Goal: Task Accomplishment & Management: Use online tool/utility

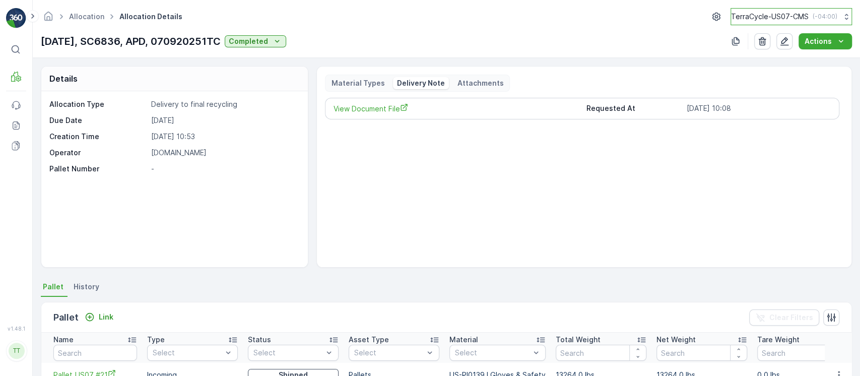
click at [770, 15] on p "TerraCycle-US07-CMS" at bounding box center [770, 17] width 78 height 10
click at [94, 17] on link "Allocation" at bounding box center [86, 16] width 35 height 9
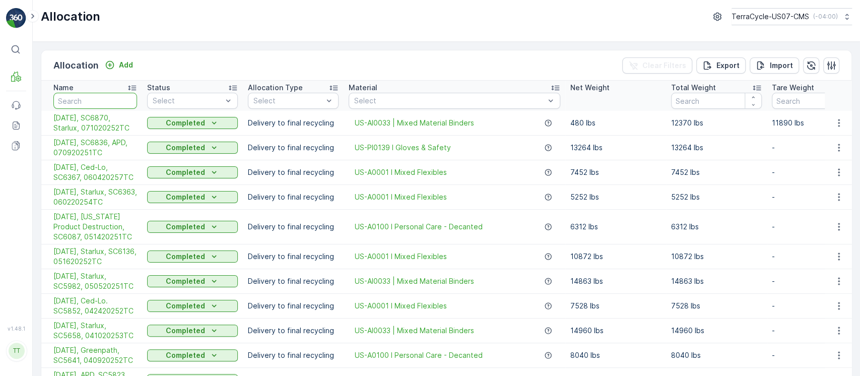
click at [108, 100] on input "text" at bounding box center [95, 101] width 84 height 16
type input "06/05/25, Ced-Lo, SC6365, 060220255TC"
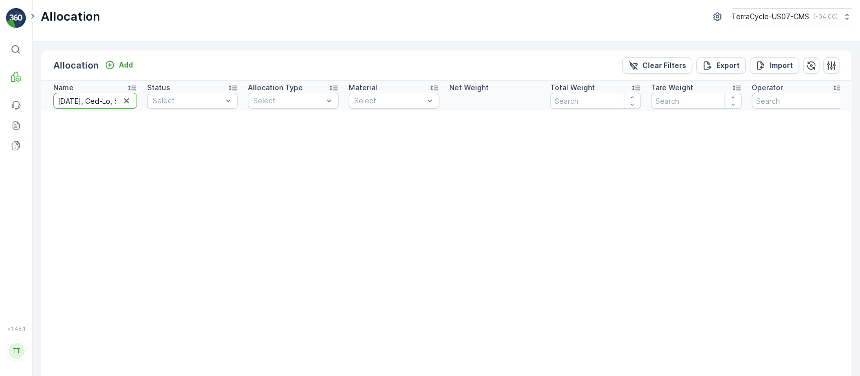
scroll to position [0, 85]
drag, startPoint x: 99, startPoint y: 102, endPoint x: 321, endPoint y: 121, distance: 223.2
type input "06/05/25,"
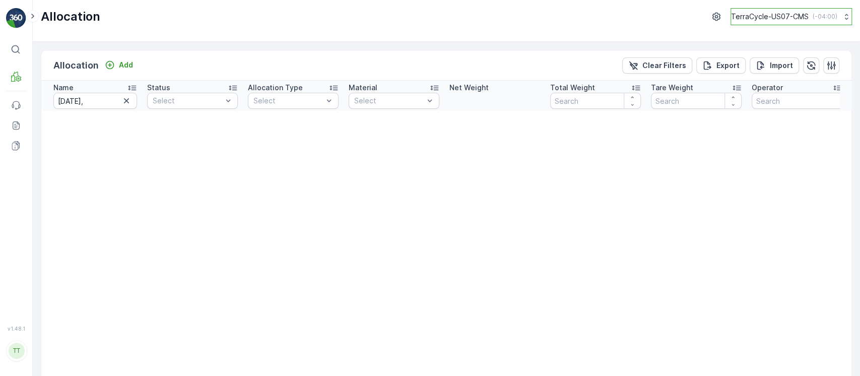
click at [771, 18] on p "TerraCycle-US07-CMS" at bounding box center [770, 17] width 78 height 10
type input "8"
drag, startPoint x: 768, startPoint y: 51, endPoint x: 774, endPoint y: 62, distance: 11.9
click at [772, 58] on ul "8 TerraCycle-US08-Aurora America/Chicago (-05:00)" at bounding box center [796, 52] width 128 height 51
click at [774, 62] on span "TerraCycle-US08-Aurora" at bounding box center [795, 61] width 114 height 10
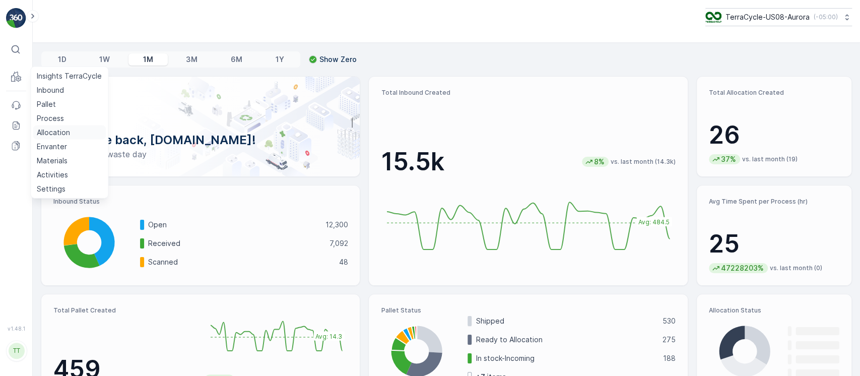
click at [55, 135] on p "Allocation" at bounding box center [53, 133] width 33 height 10
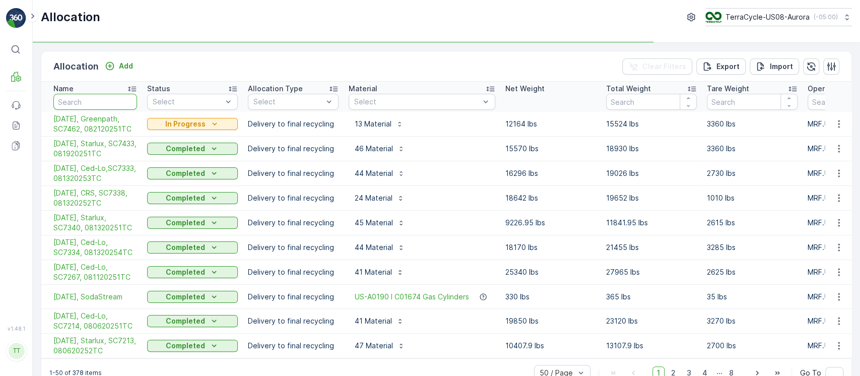
click at [85, 96] on input "text" at bounding box center [95, 102] width 84 height 16
paste input "06/05/25, Ced-Lo, SC6365, 060220255TC"
type input "06/05/25, Ced-Lo, SC6365, 060220255TC"
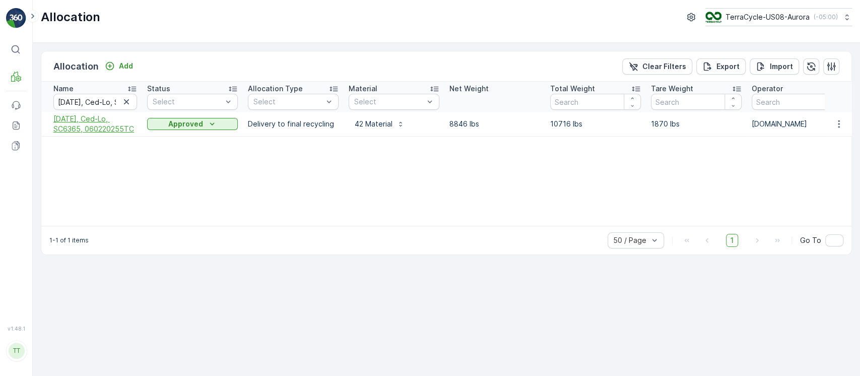
click at [85, 115] on span "06/05/25, Ced-Lo, SC6365, 060220255TC" at bounding box center [95, 124] width 84 height 20
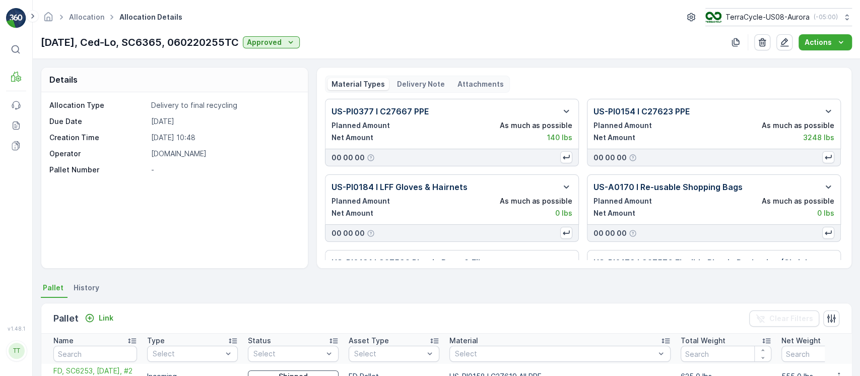
click at [416, 87] on p "Delivery Note" at bounding box center [421, 84] width 48 height 10
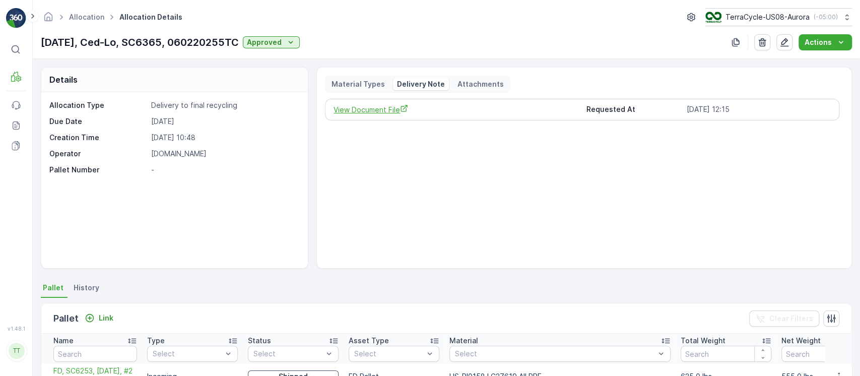
click at [370, 112] on span "View Document File" at bounding box center [456, 109] width 244 height 11
click at [743, 22] on div "TerraCycle-US08-Aurora ( -05:00 )" at bounding box center [771, 17] width 133 height 11
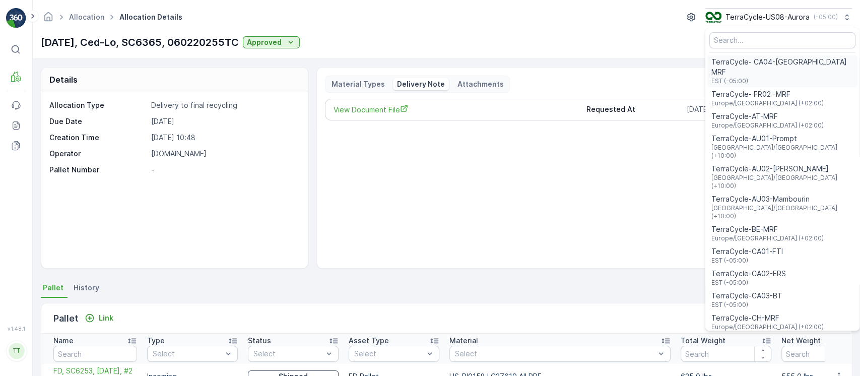
click at [784, 77] on span "EST (-05:00)" at bounding box center [783, 81] width 142 height 8
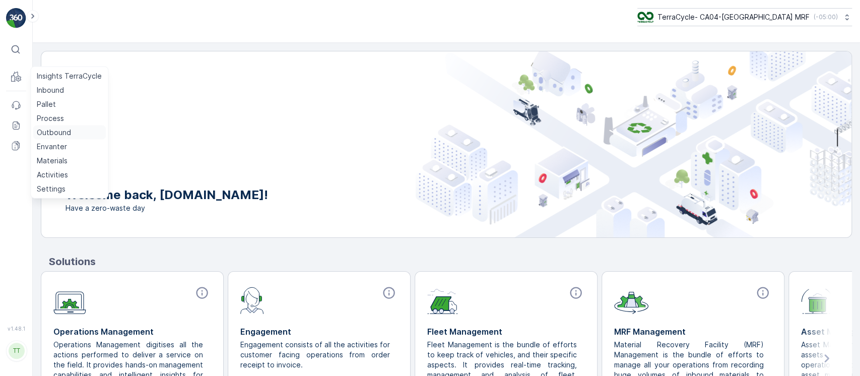
click at [54, 128] on p "Outbound" at bounding box center [54, 133] width 34 height 10
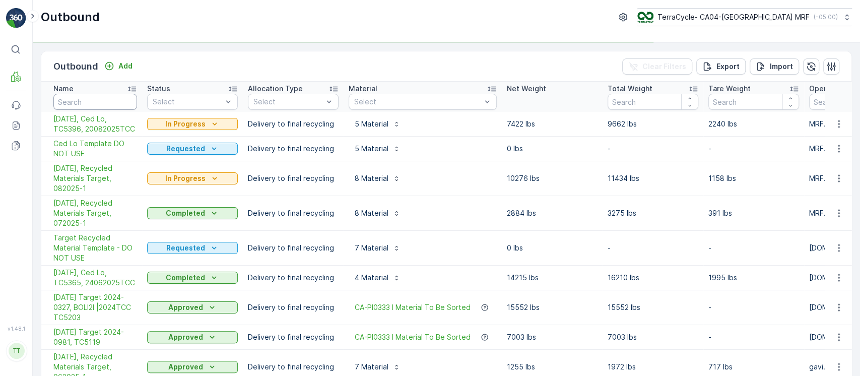
click at [97, 97] on input "text" at bounding box center [95, 102] width 84 height 16
paste input "06/24/25, Ced Lo, TC5365, 24062025TCC"
type input "06/24/25, Ced Lo, TC5365, 24062025TCC"
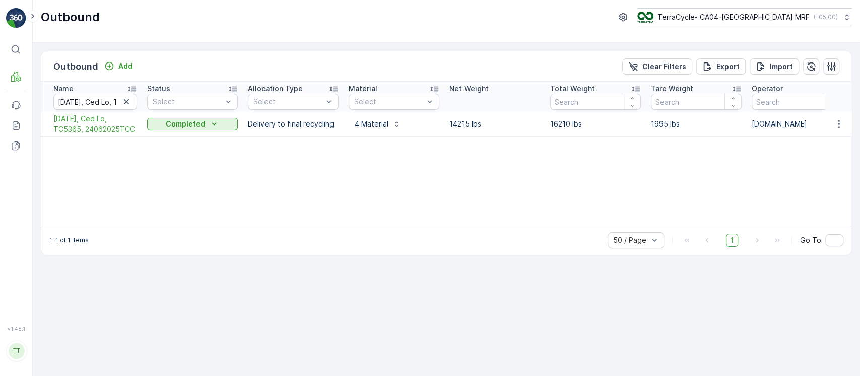
click at [93, 121] on span "06/24/25, Ced Lo, TC5365, 24062025TCC" at bounding box center [95, 124] width 84 height 20
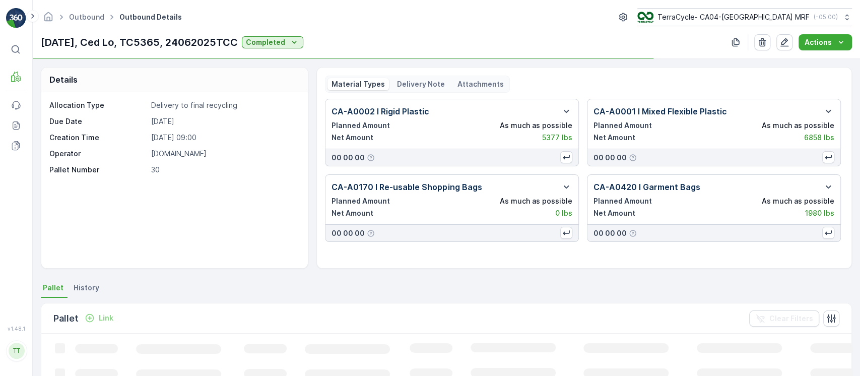
click at [418, 86] on p "Delivery Note" at bounding box center [421, 84] width 48 height 10
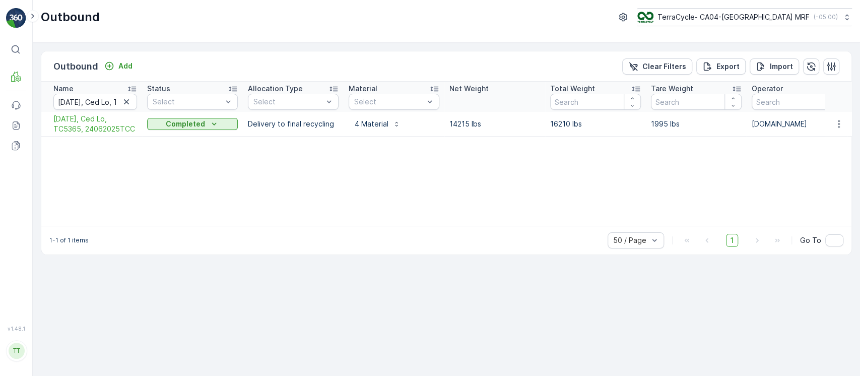
click at [544, 120] on td "14215 lbs" at bounding box center [495, 124] width 101 height 25
click at [554, 121] on p "16210 lbs" at bounding box center [595, 124] width 91 height 10
copy p "16210"
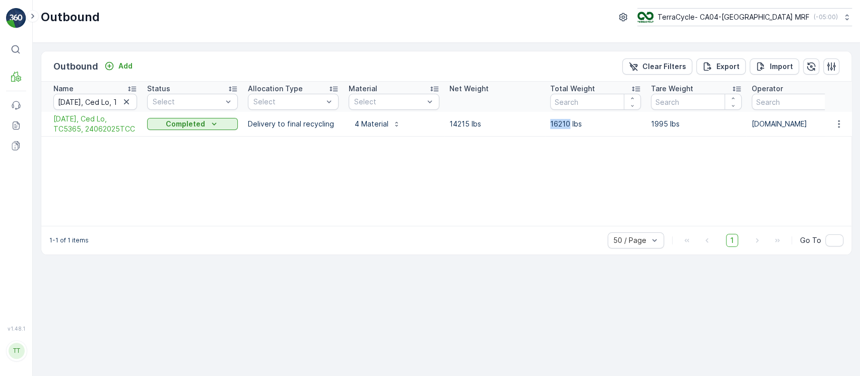
click at [558, 226] on div "1-1 of 1 items 50 / Page 1 Go To" at bounding box center [446, 240] width 811 height 29
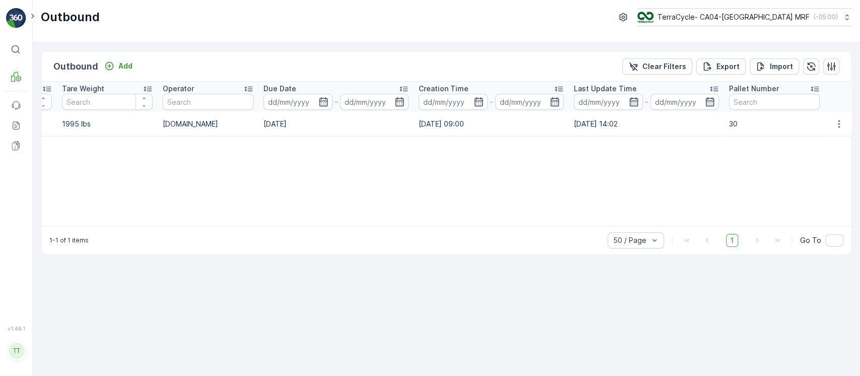
click at [274, 125] on td "24.06.2025" at bounding box center [336, 124] width 155 height 25
copy td "24.06.2025"
click at [777, 18] on p "TerraCycle- CA04-[GEOGRAPHIC_DATA] MRF" at bounding box center [733, 17] width 152 height 10
type input "8"
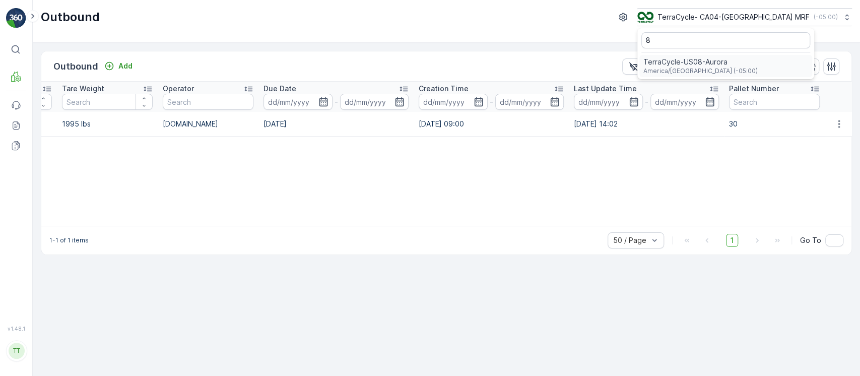
click at [734, 67] on span "America/[GEOGRAPHIC_DATA] (-05:00)" at bounding box center [701, 71] width 114 height 8
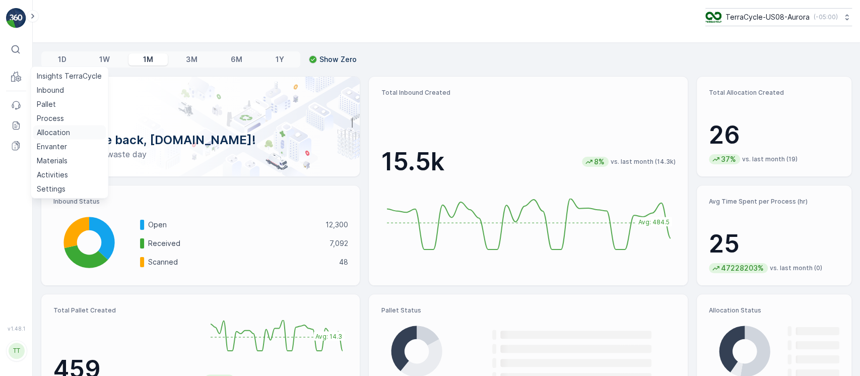
click at [61, 133] on p "Allocation" at bounding box center [53, 133] width 33 height 10
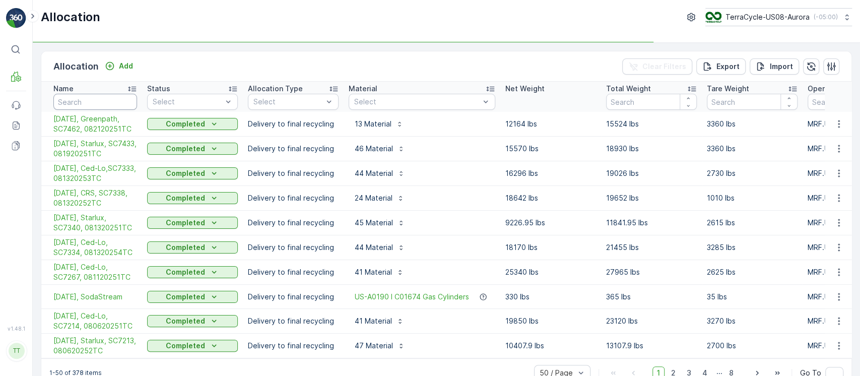
click at [89, 100] on input "text" at bounding box center [95, 102] width 84 height 16
paste input "[DATE], Ced-Lo, SC6920, 071520251TC"
type input "[DATE], Ced-Lo, SC6920, 071520251TC"
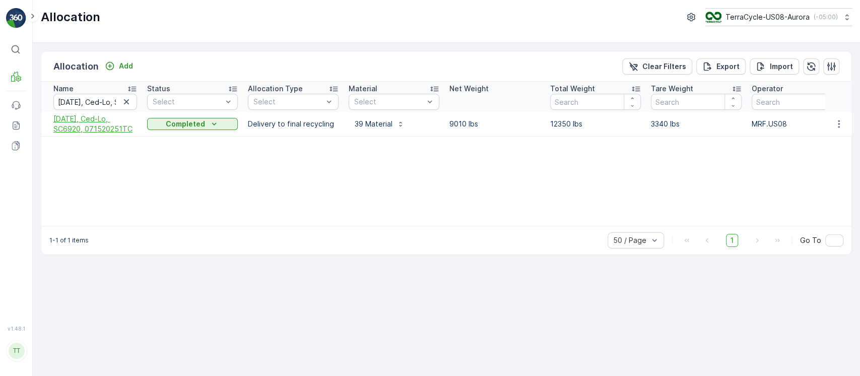
click at [84, 128] on span "[DATE], Ced-Lo, SC6920, 071520251TC" at bounding box center [95, 124] width 84 height 20
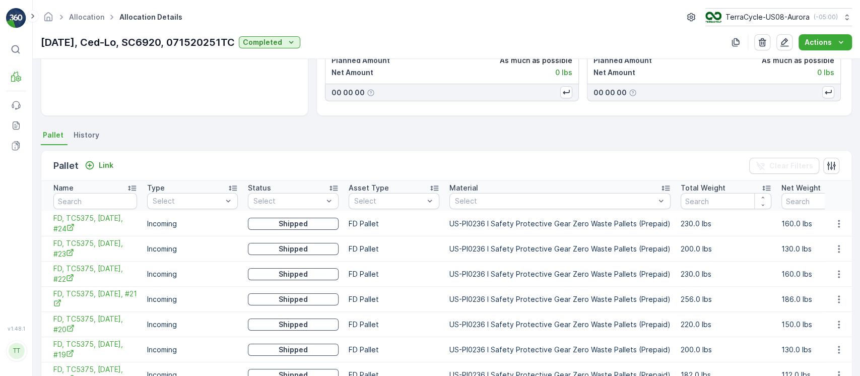
scroll to position [69, 0]
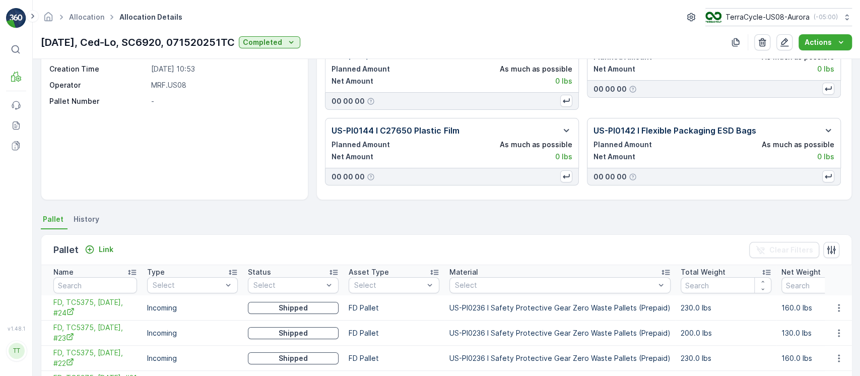
click at [63, 219] on li "Pallet" at bounding box center [54, 220] width 27 height 17
click at [76, 217] on span "History" at bounding box center [87, 219] width 26 height 10
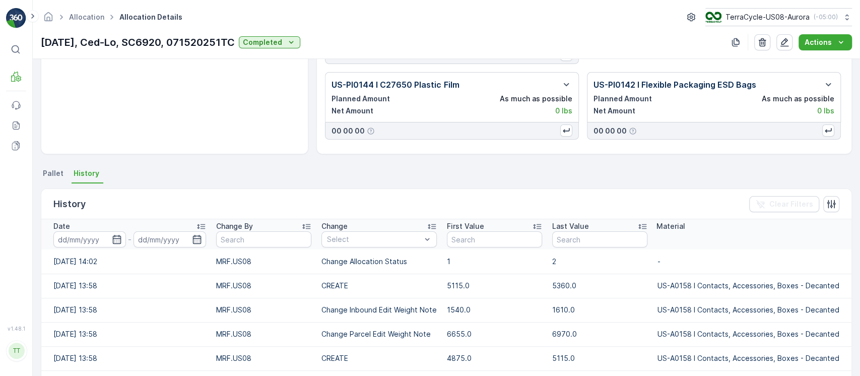
scroll to position [136, 0]
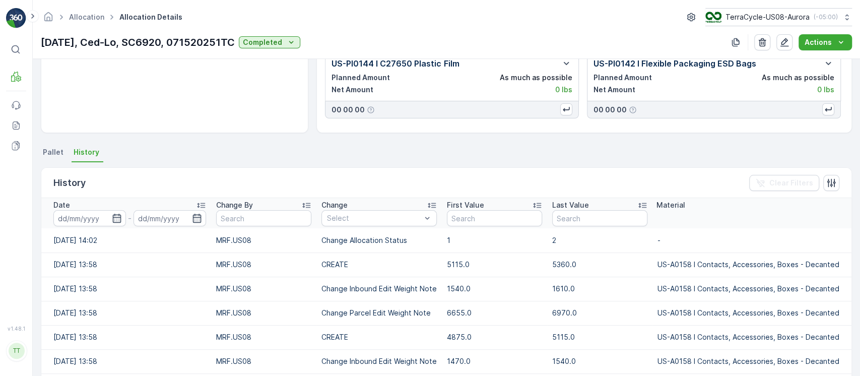
click at [127, 208] on div "Date" at bounding box center [129, 205] width 153 height 10
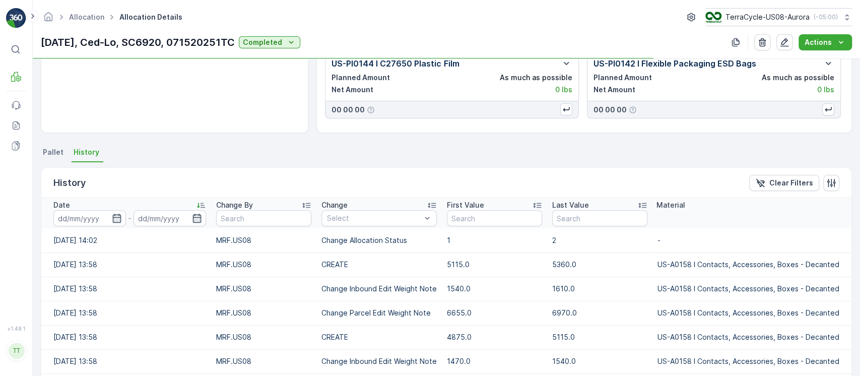
click at [127, 209] on th "Date -" at bounding box center [126, 213] width 170 height 30
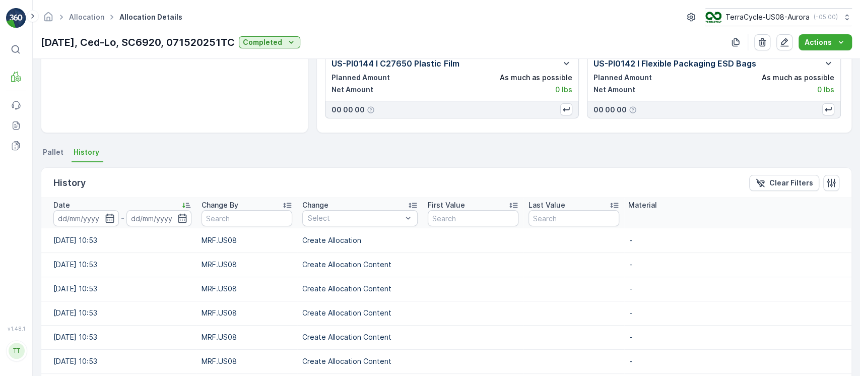
click at [127, 207] on div "Date" at bounding box center [122, 205] width 138 height 10
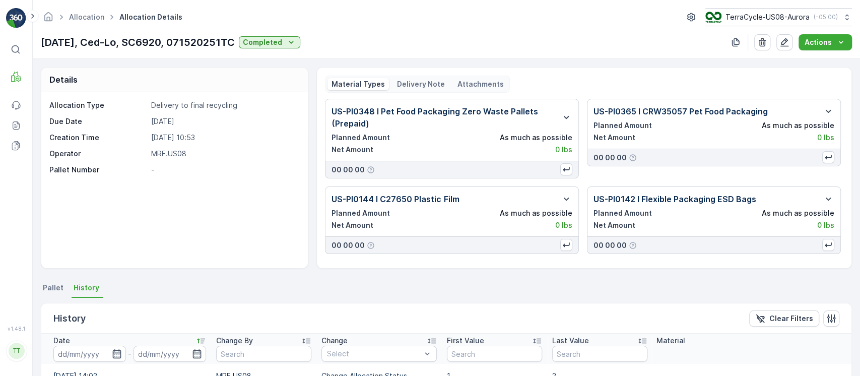
click at [143, 44] on p "[DATE], Ced-Lo, SC6920, 071520251TC" at bounding box center [138, 42] width 194 height 15
copy p "SC6920"
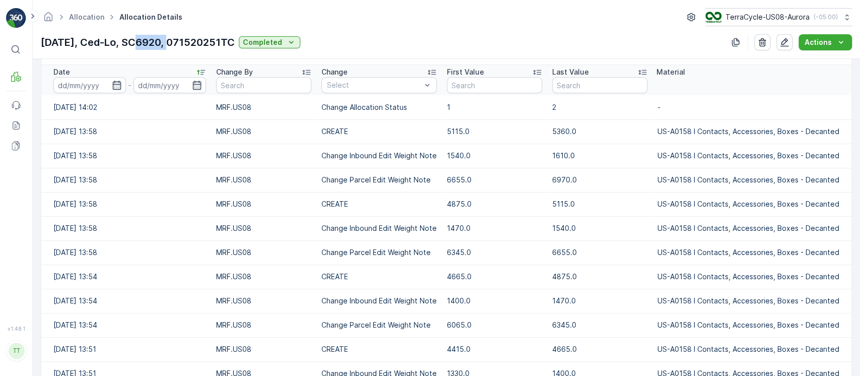
scroll to position [202, 0]
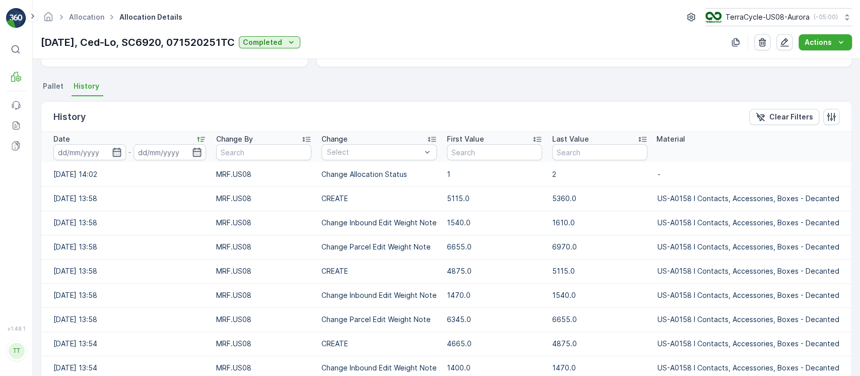
click at [53, 88] on span "Pallet" at bounding box center [53, 86] width 21 height 10
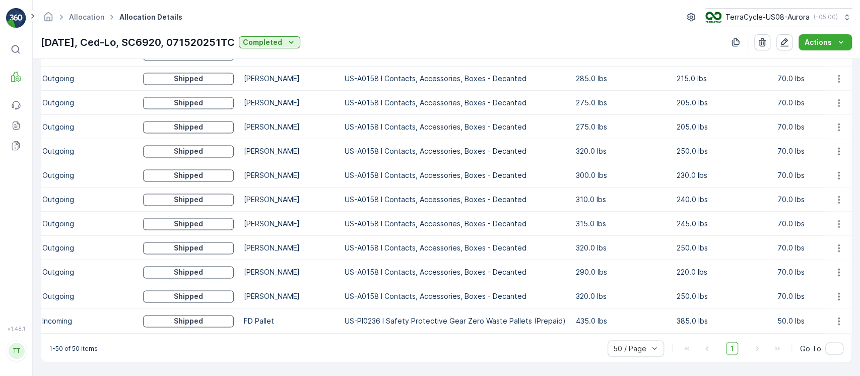
scroll to position [0, 149]
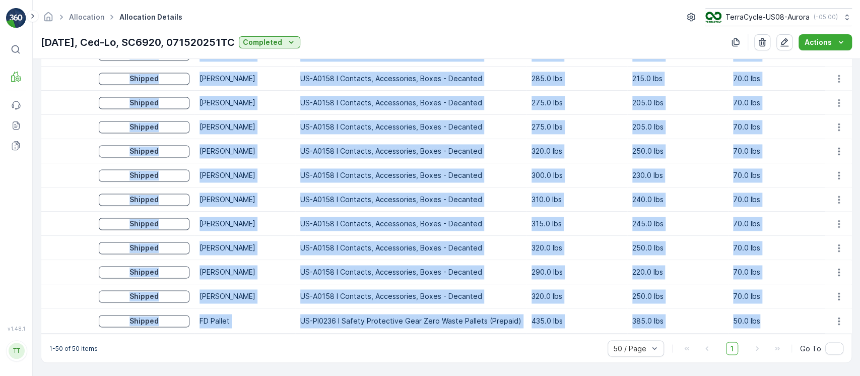
drag, startPoint x: 69, startPoint y: 191, endPoint x: 780, endPoint y: 310, distance: 721.7
copy tbody "FD, TC5375, 07/15/25, #24 Incoming Shipped FD Pallet US-PI0236 I Safety Protect…"
click at [494, 192] on td "US-A0158 I Contacts, Accessories, Boxes - Decanted" at bounding box center [410, 200] width 231 height 24
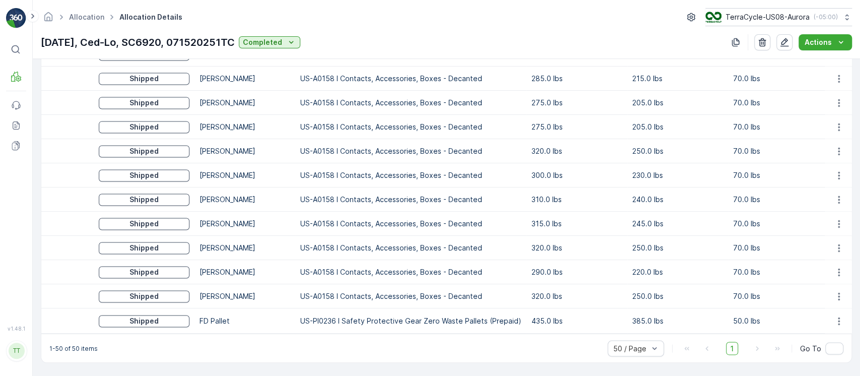
click at [144, 44] on p "[DATE], Ced-Lo, SC6920, 071520251TC" at bounding box center [138, 42] width 194 height 15
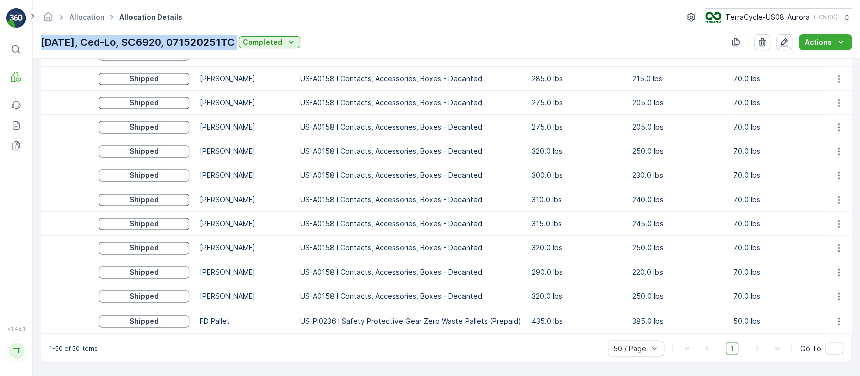
click at [144, 44] on p "[DATE], Ced-Lo, SC6920, 071520251TC" at bounding box center [138, 42] width 194 height 15
copy p "[DATE], Ced-Lo, SC6920, 071520251TC"
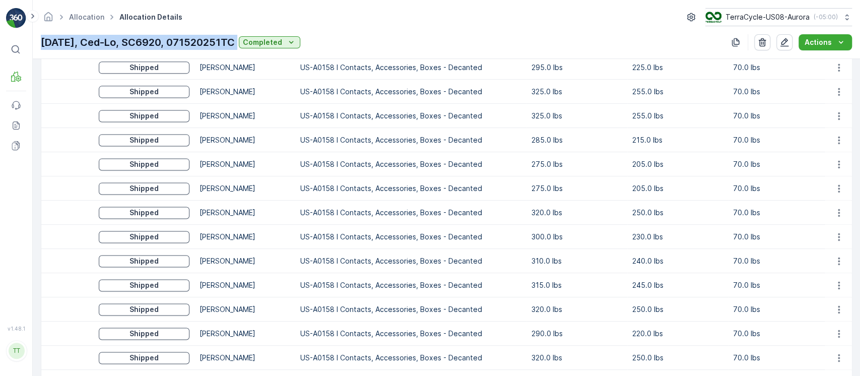
scroll to position [1144, 0]
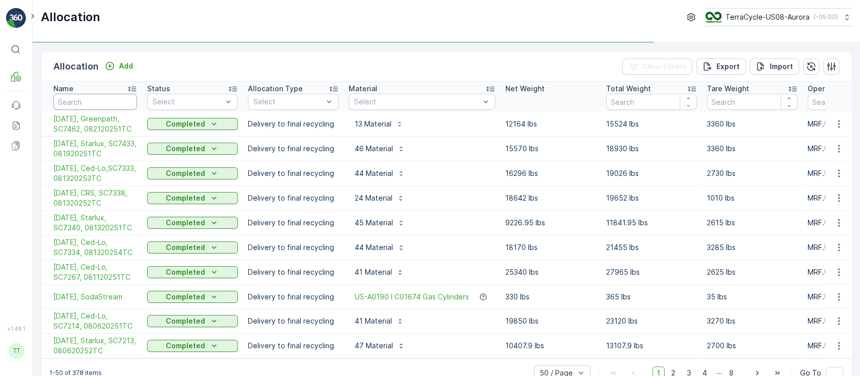
click at [96, 105] on input "text" at bounding box center [95, 102] width 84 height 16
paste input "SC6920"
type input "SC6920"
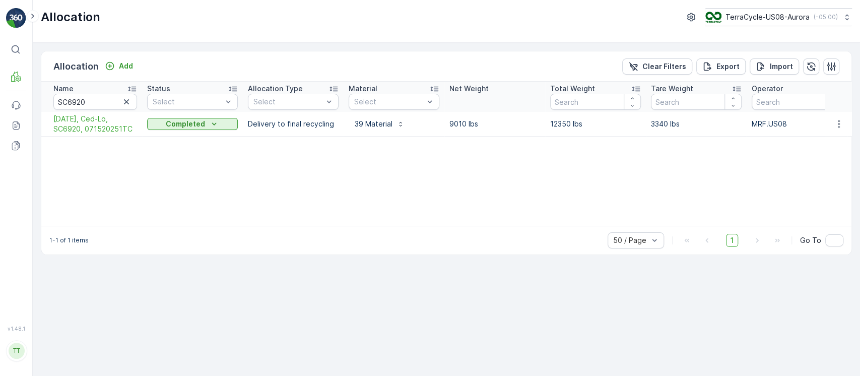
click at [562, 122] on p "12350 lbs" at bounding box center [595, 124] width 91 height 10
copy p "12350 lbs"
click at [620, 198] on div "Name SC6920 Status Select Allocation Type Select Material Select Net Weight Tot…" at bounding box center [446, 154] width 811 height 144
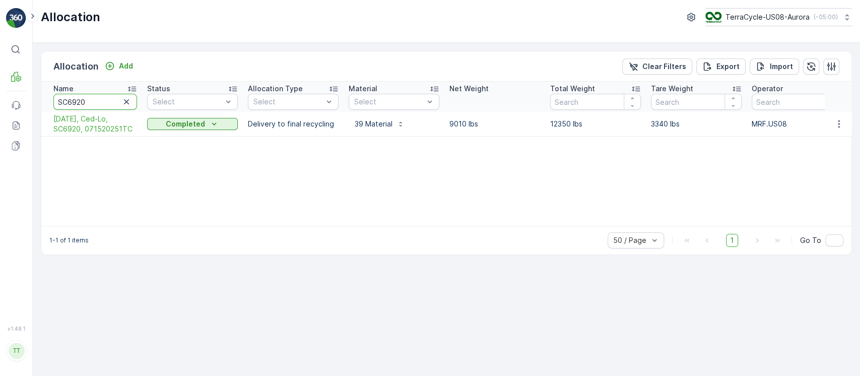
drag, startPoint x: 110, startPoint y: 97, endPoint x: 0, endPoint y: 102, distance: 110.5
click at [0, 102] on div "⌘B MRF Events Reports Documents v 1.48.1 TT [DOMAIN_NAME] [DOMAIN_NAME][EMAIL_A…" at bounding box center [430, 188] width 860 height 376
paste input "521"
type input "SC5210"
click at [102, 126] on span "[DATE], CRS, SC5210, 031320252TC" at bounding box center [95, 124] width 84 height 20
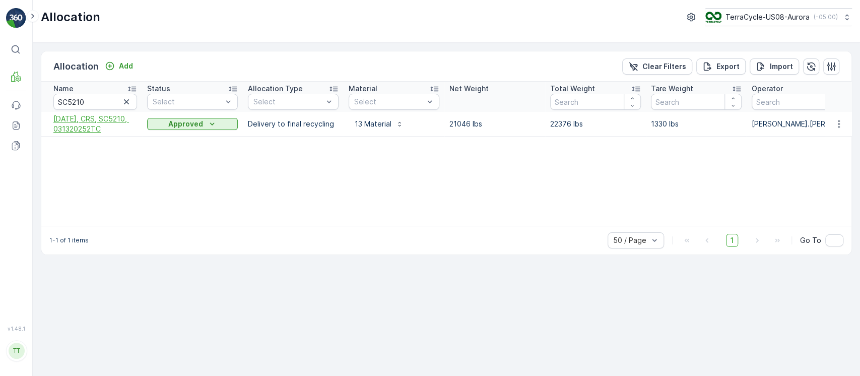
click at [113, 119] on span "[DATE], CRS, SC5210, 031320252TC" at bounding box center [95, 124] width 84 height 20
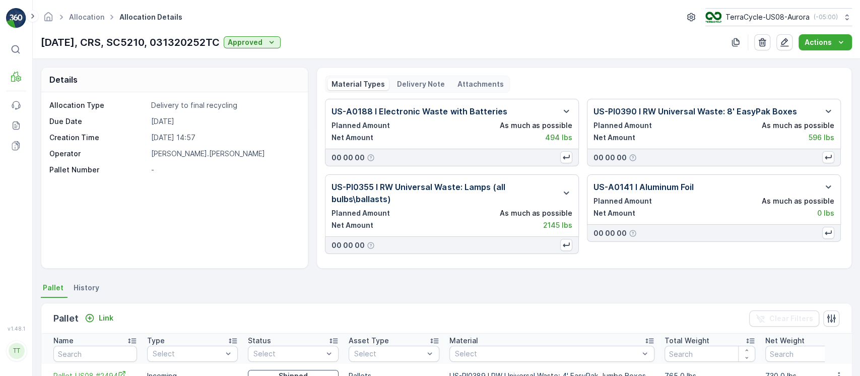
click at [426, 78] on div "Delivery Note" at bounding box center [421, 84] width 56 height 12
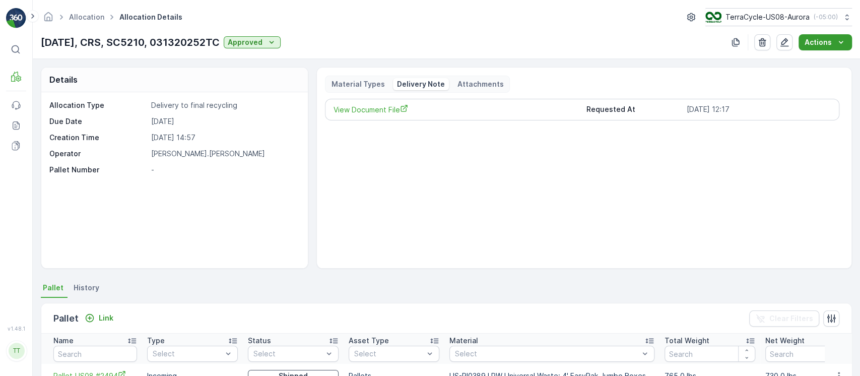
click at [839, 41] on icon "Actions" at bounding box center [841, 42] width 10 height 10
click at [810, 59] on span "Create Delivery Note" at bounding box center [821, 61] width 73 height 10
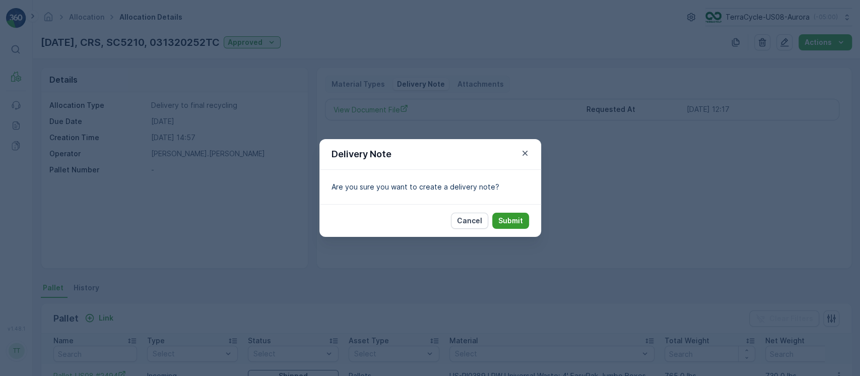
click at [514, 220] on p "Submit" at bounding box center [511, 221] width 25 height 10
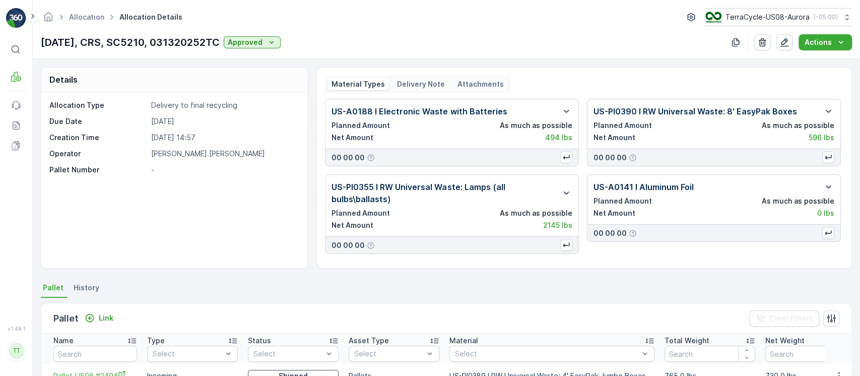
click at [423, 83] on p "Delivery Note" at bounding box center [421, 84] width 48 height 10
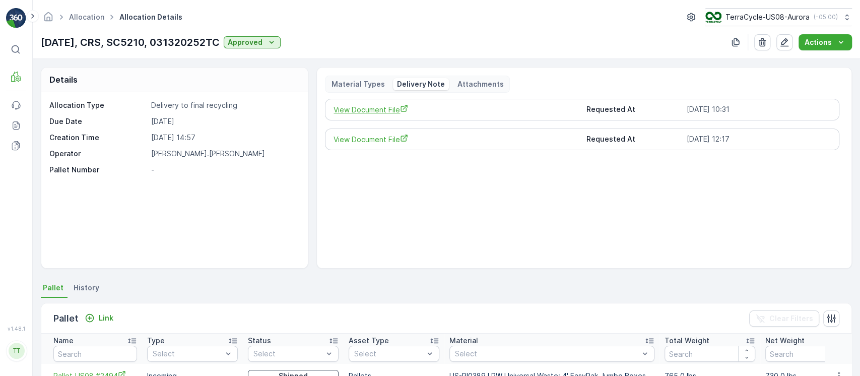
click at [379, 111] on span "View Document File" at bounding box center [456, 109] width 244 height 11
